Goal: Find specific page/section: Find specific page/section

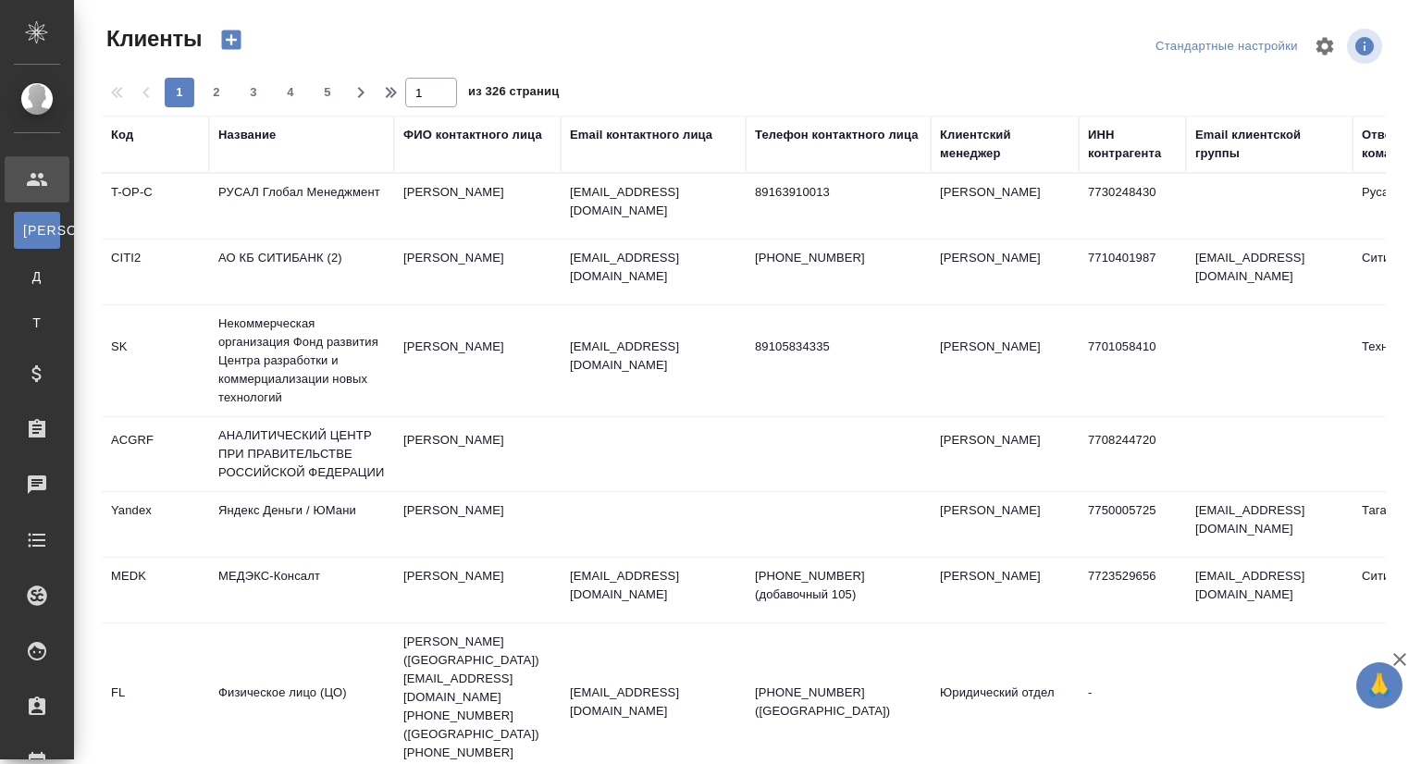
select select "RU"
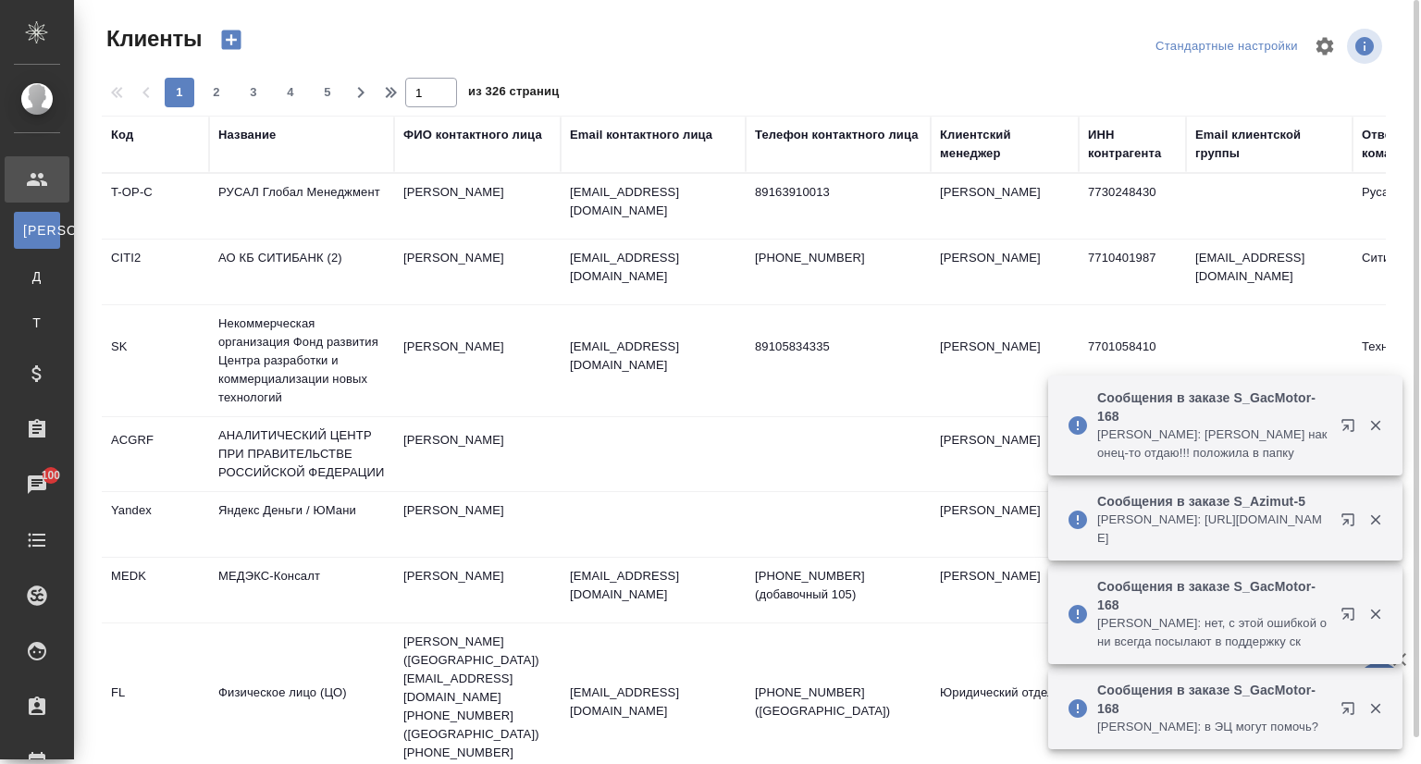
click at [265, 133] on div "Название" at bounding box center [246, 135] width 57 height 18
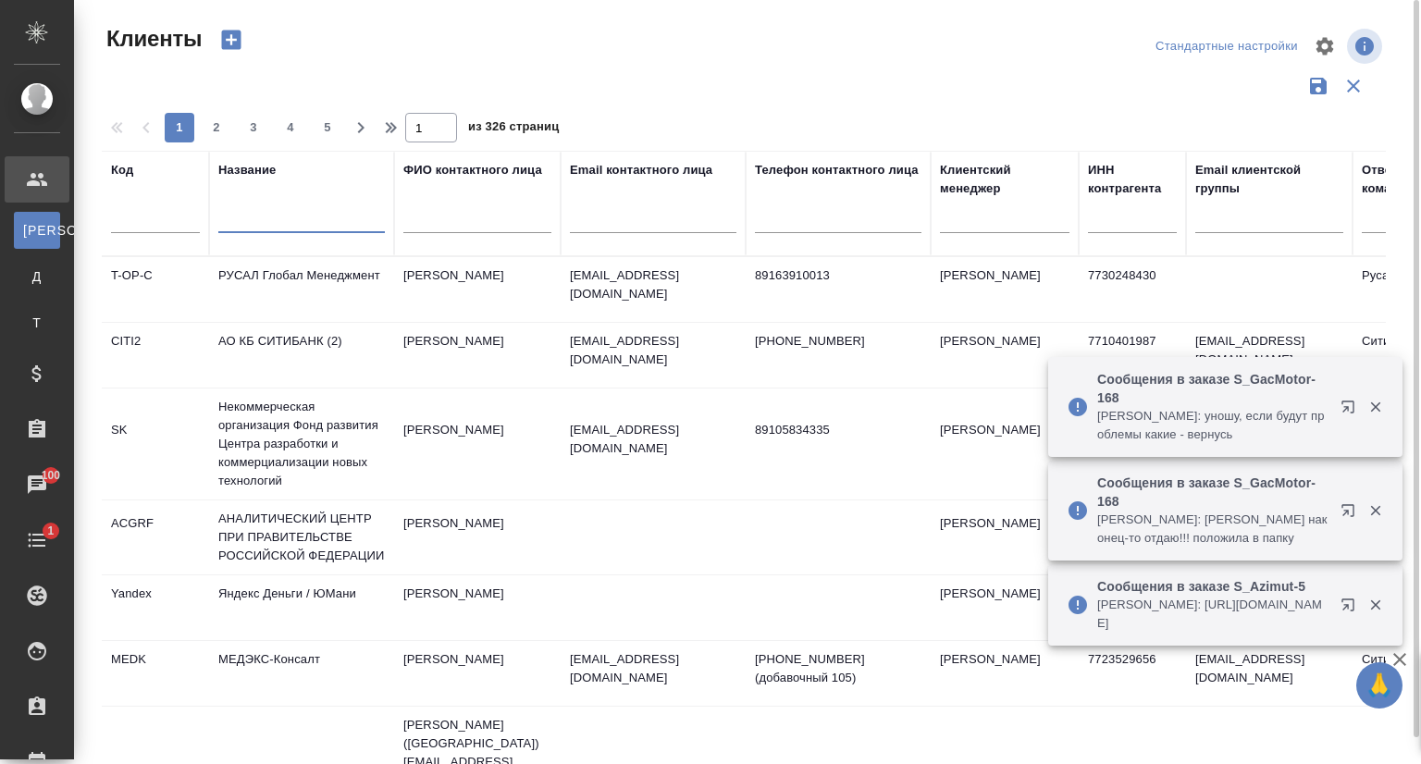
click at [266, 218] on input "text" at bounding box center [301, 221] width 166 height 23
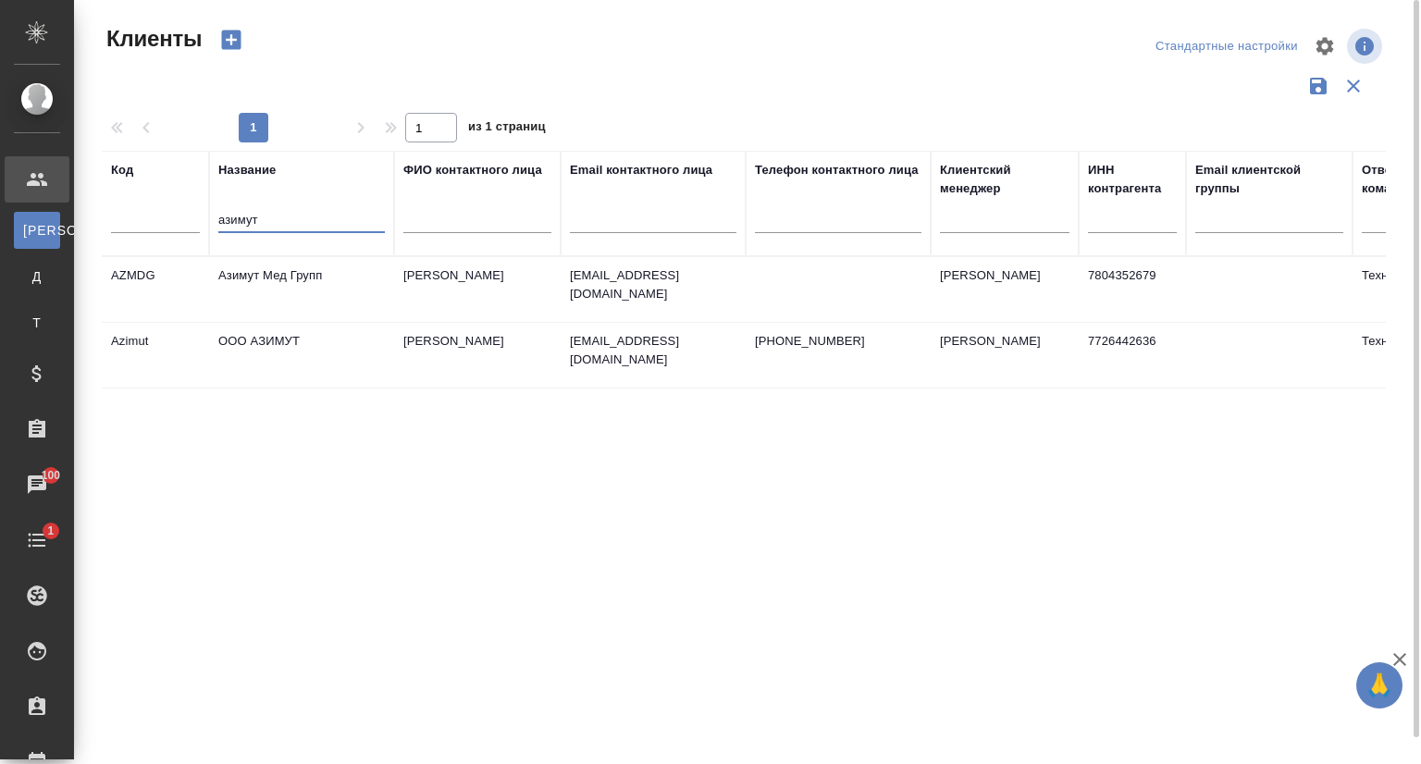
type input "азимут"
click at [259, 350] on td "ООО АЗИМУТ" at bounding box center [301, 355] width 185 height 65
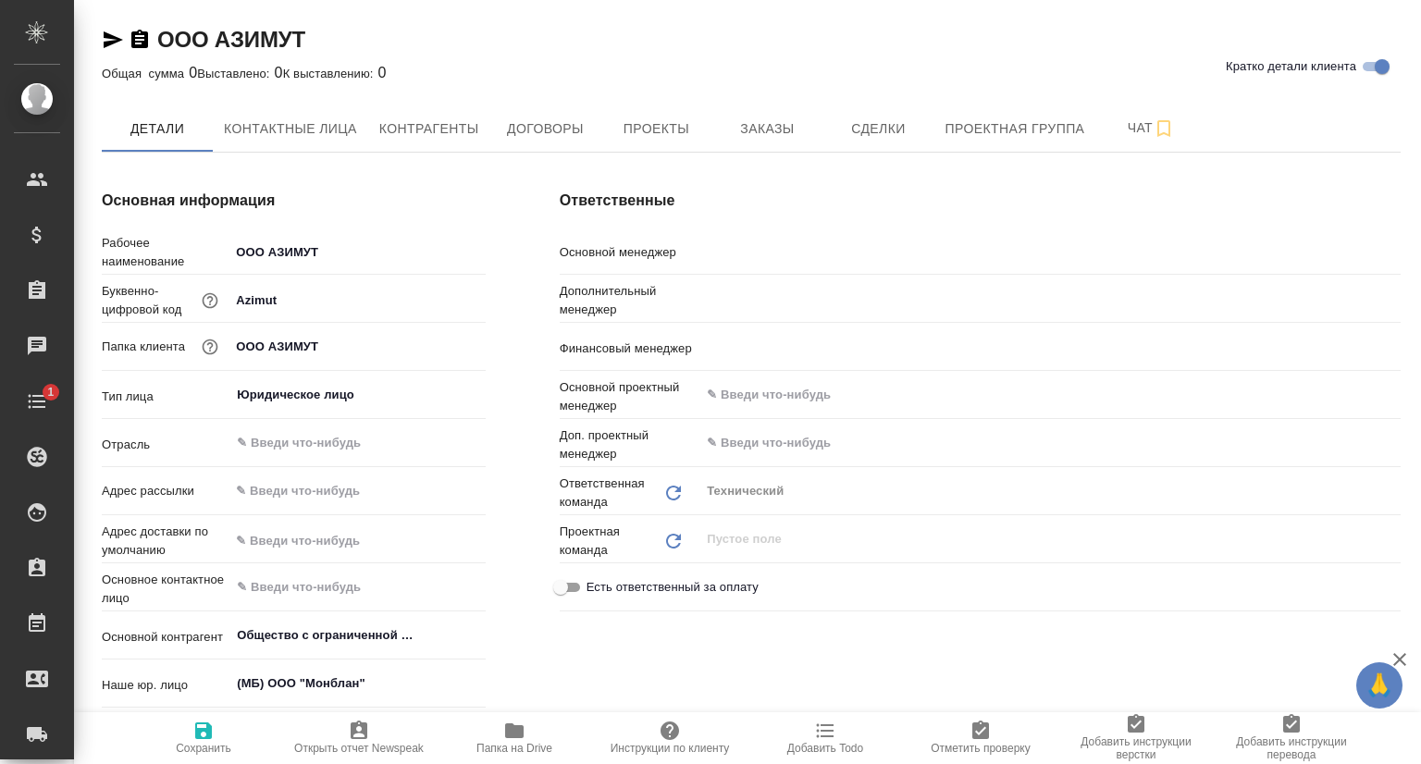
type textarea "x"
type input "[PERSON_NAME]"
type input "Никифорова Валерия"
type input "Романенко Руфина"
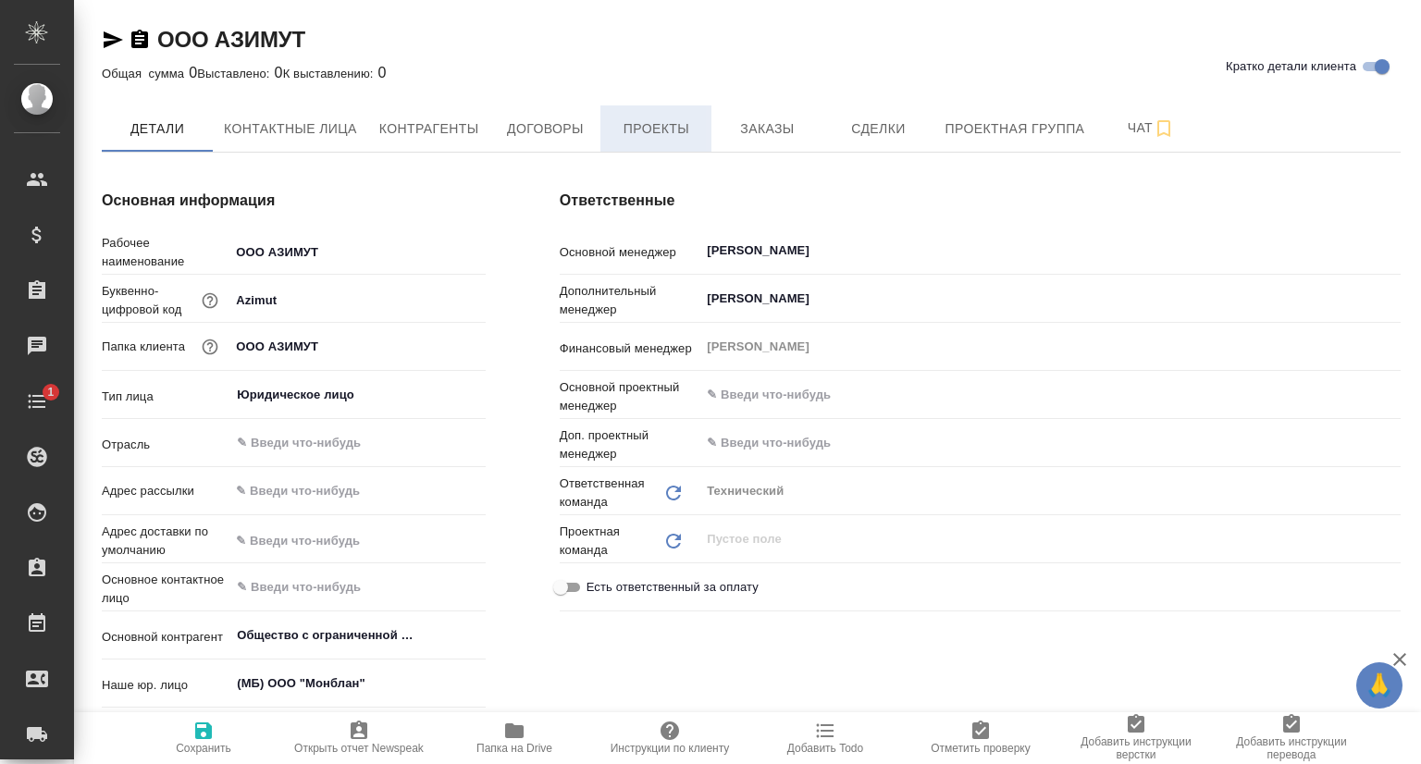
click at [661, 137] on span "Проекты" at bounding box center [655, 128] width 89 height 23
type textarea "x"
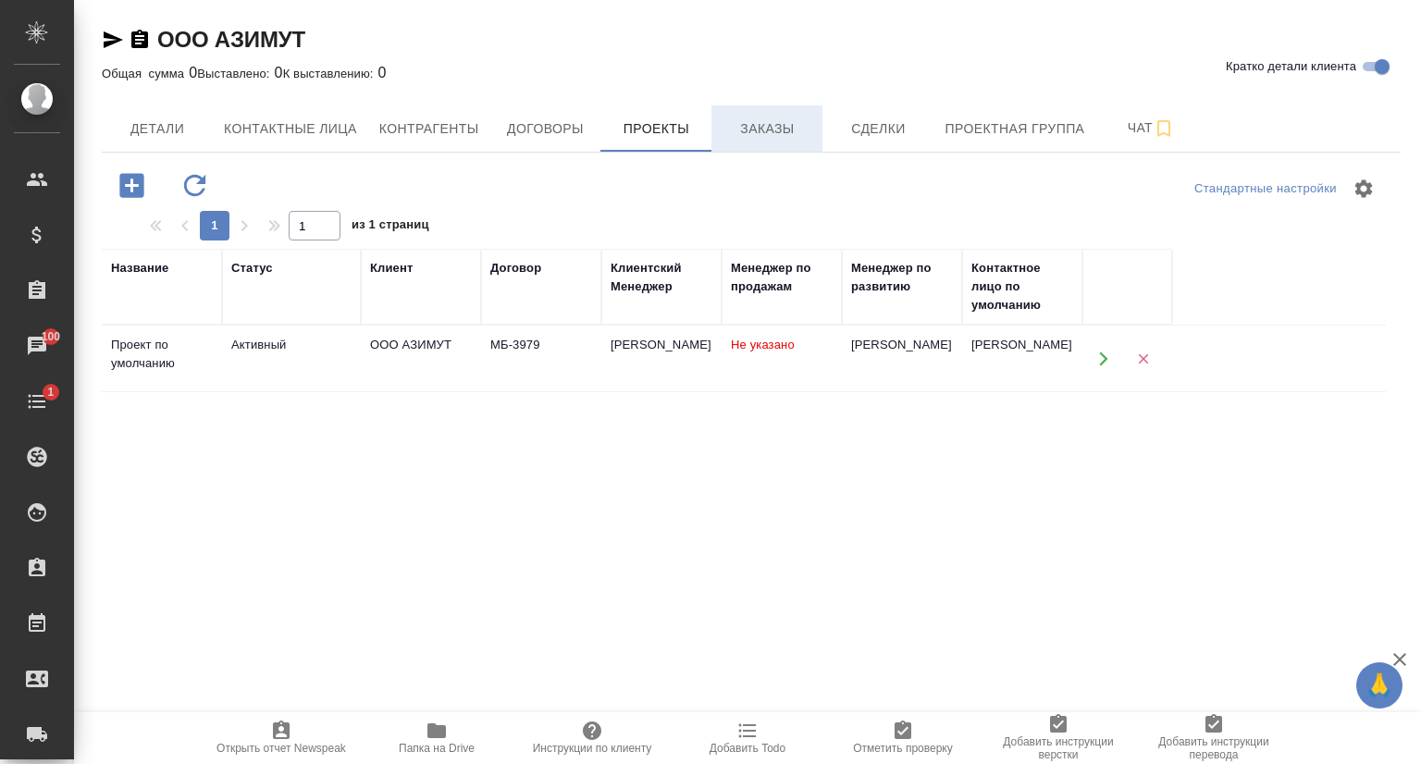
click at [746, 136] on span "Заказы" at bounding box center [766, 128] width 89 height 23
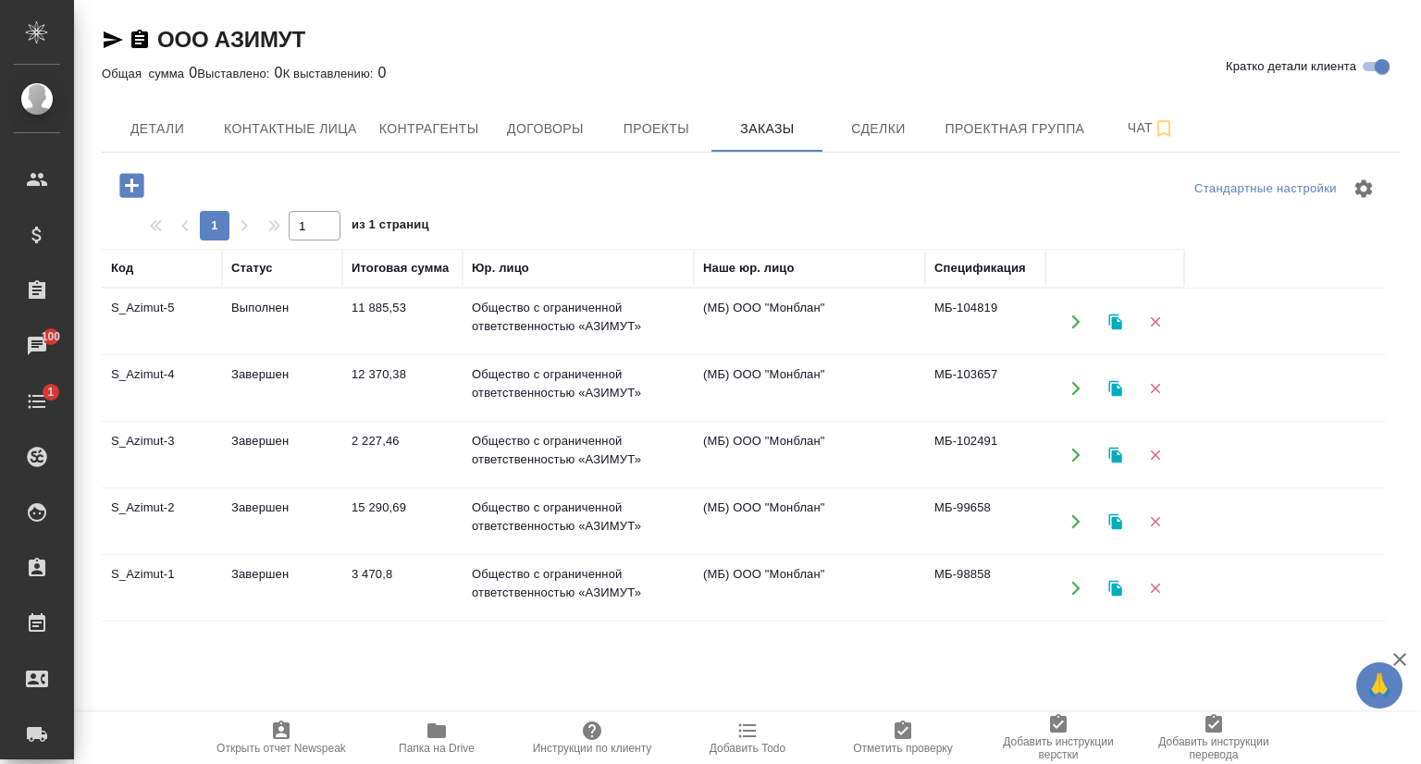
click at [157, 301] on td "S_Azimut-5" at bounding box center [162, 321] width 120 height 65
click at [157, 300] on td "S_Azimut-5" at bounding box center [162, 321] width 120 height 65
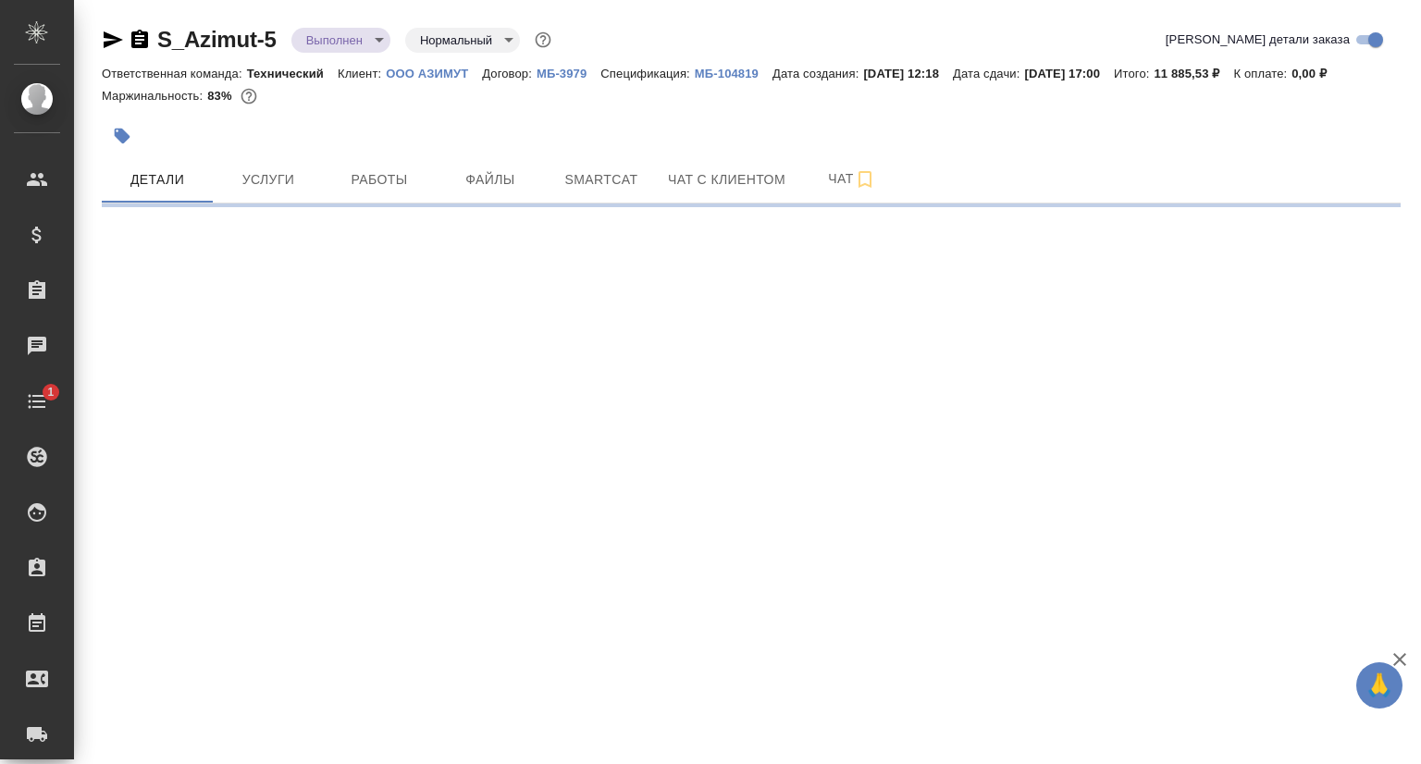
select select "RU"
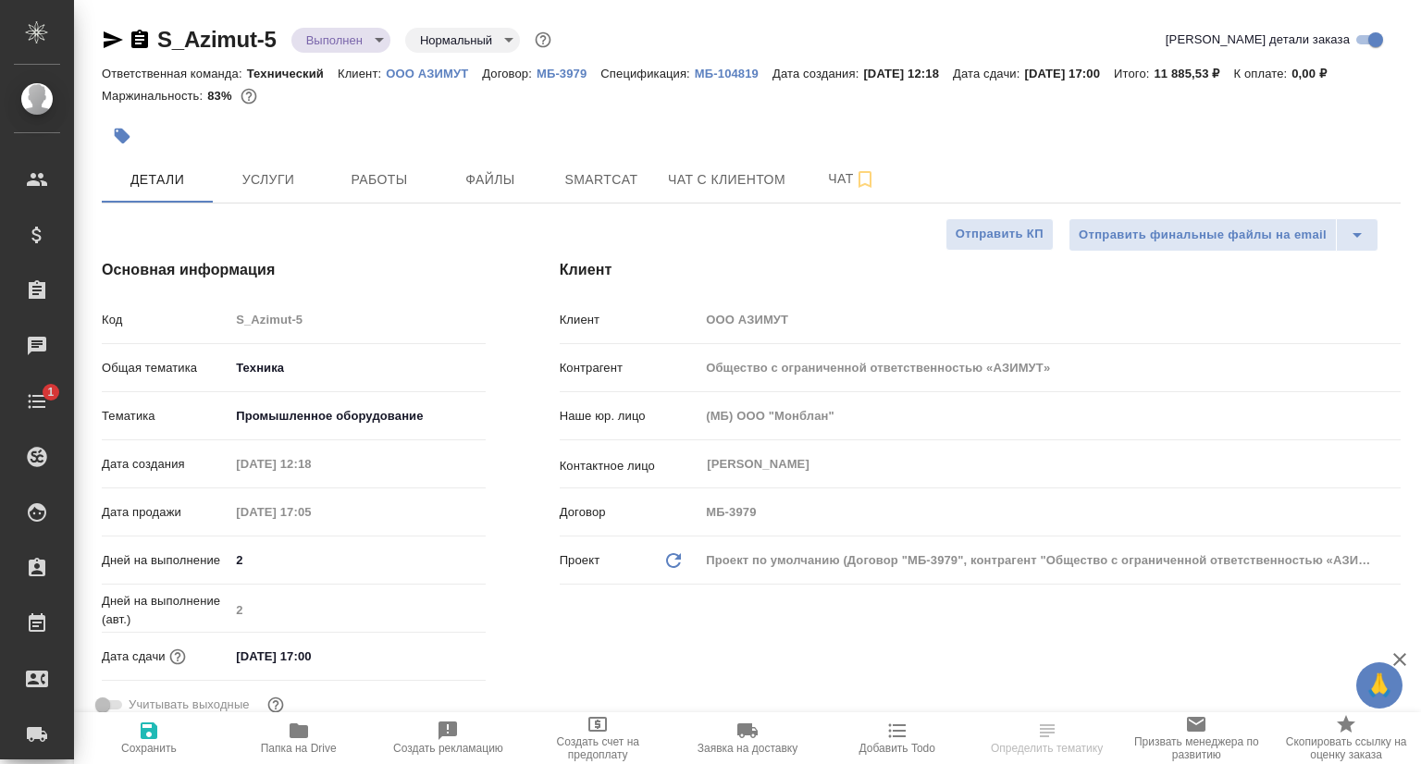
type textarea "x"
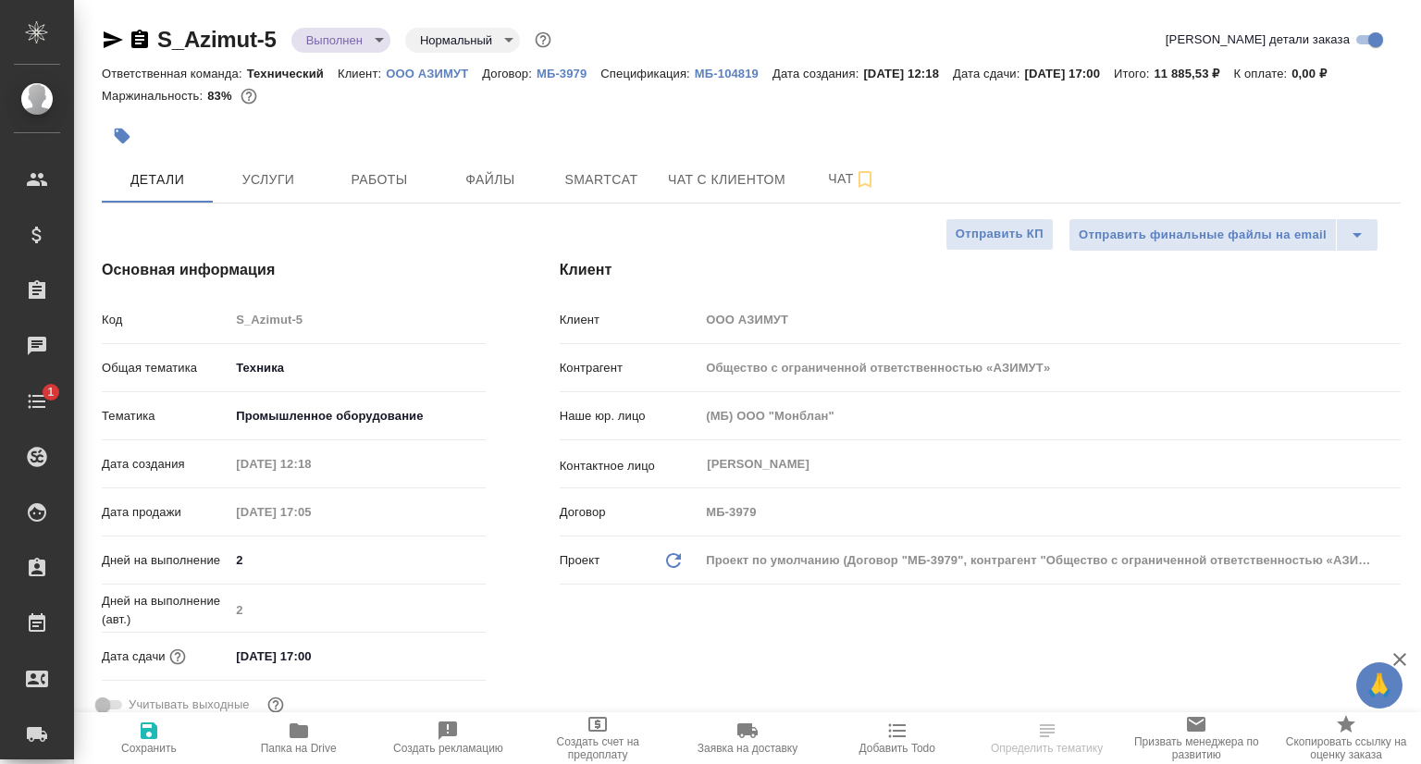
type textarea "x"
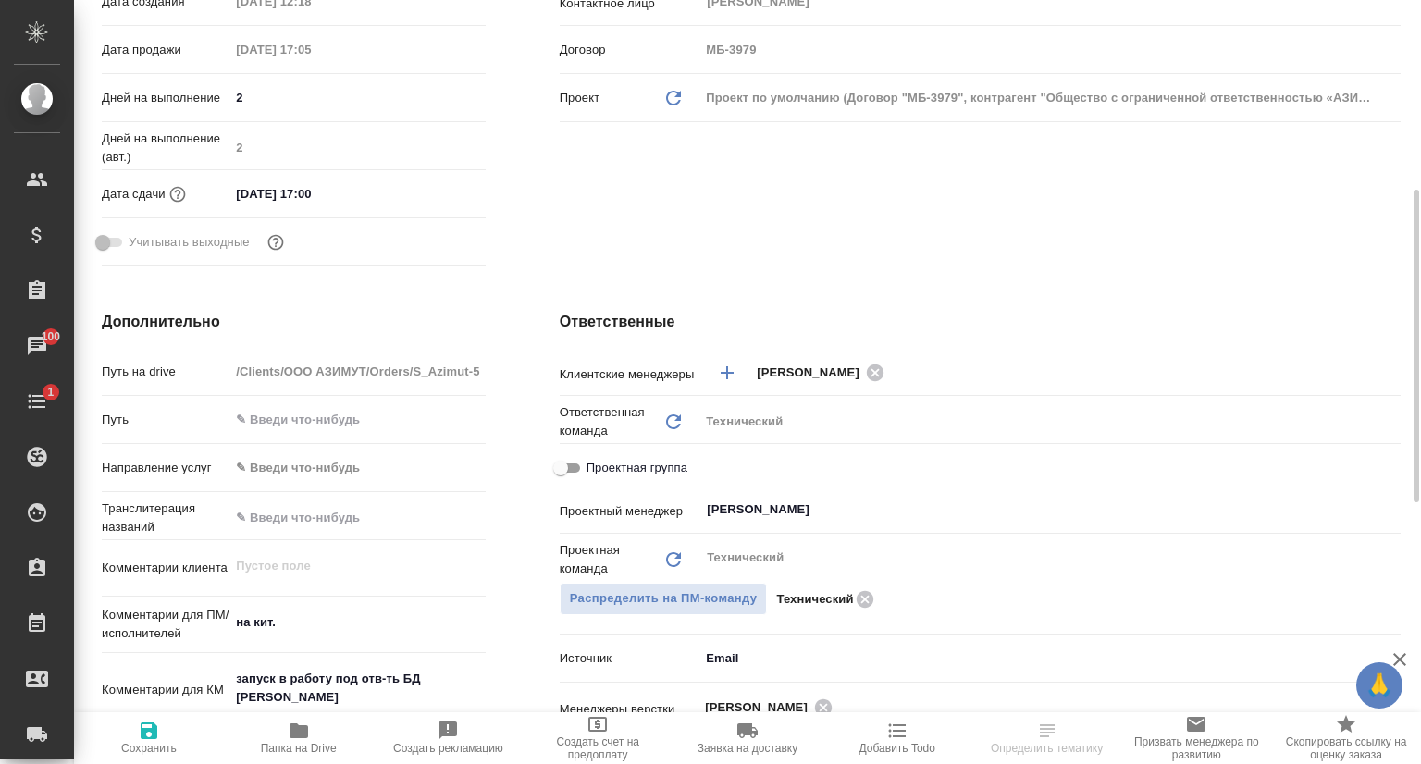
scroll to position [647, 0]
